Goal: Use online tool/utility: Utilize a website feature to perform a specific function

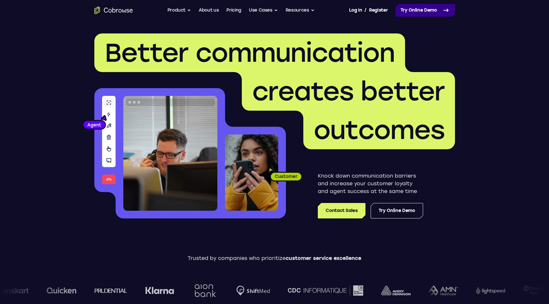
click at [432, 8] on link "Try Online Demo" at bounding box center [425, 10] width 60 height 13
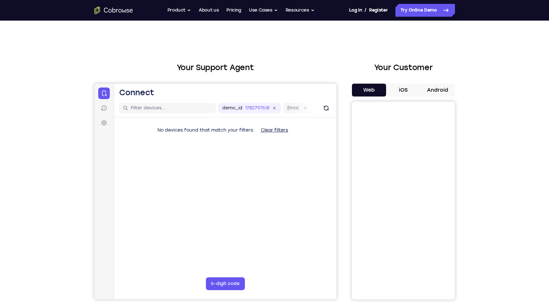
click at [442, 83] on div "Your Customer Web iOS Android" at bounding box center [403, 181] width 103 height 238
click at [431, 92] on button "Android" at bounding box center [438, 90] width 34 height 13
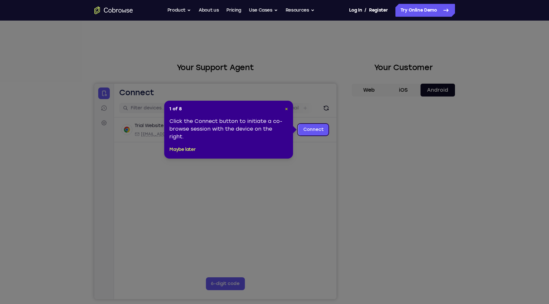
click at [285, 110] on span "×" at bounding box center [286, 108] width 3 height 5
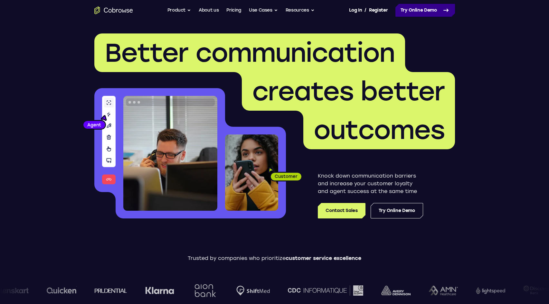
click at [427, 9] on link "Try Online Demo" at bounding box center [425, 10] width 60 height 13
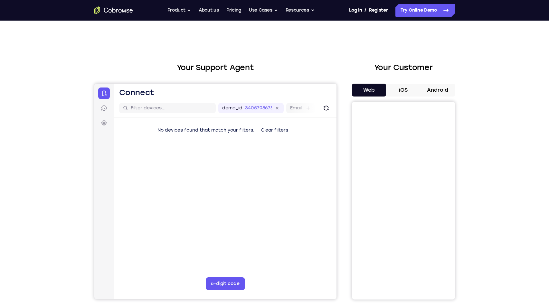
click at [445, 96] on button "Android" at bounding box center [438, 90] width 34 height 13
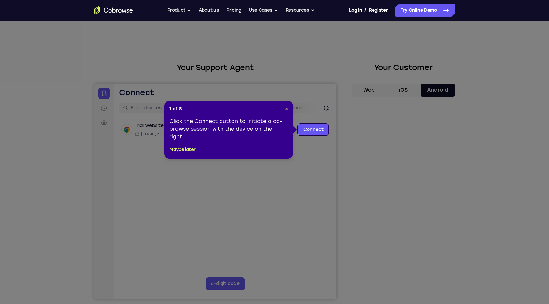
click at [289, 109] on div "1 of 8 × Click the Connect button to initiate a co-browse session with the devi…" at bounding box center [228, 130] width 129 height 58
click at [284, 107] on header "1 of 8 ×" at bounding box center [228, 109] width 119 height 6
click at [287, 109] on span "×" at bounding box center [286, 108] width 3 height 5
